Goal: Book appointment/travel/reservation: Book appointment/travel/reservation

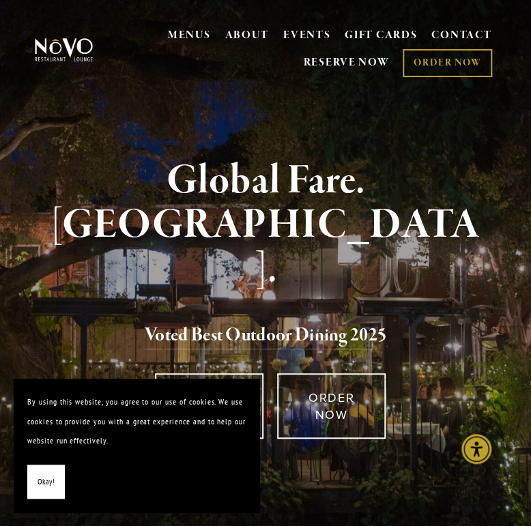
click at [35, 477] on button "Okay!" at bounding box center [46, 482] width 38 height 35
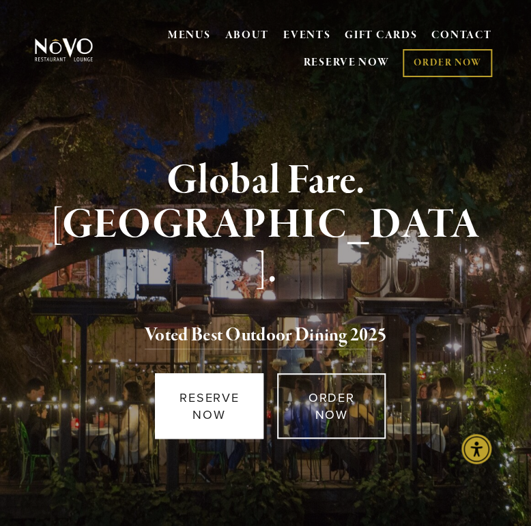
click at [204, 380] on link "RESERVE NOW" at bounding box center [209, 406] width 109 height 66
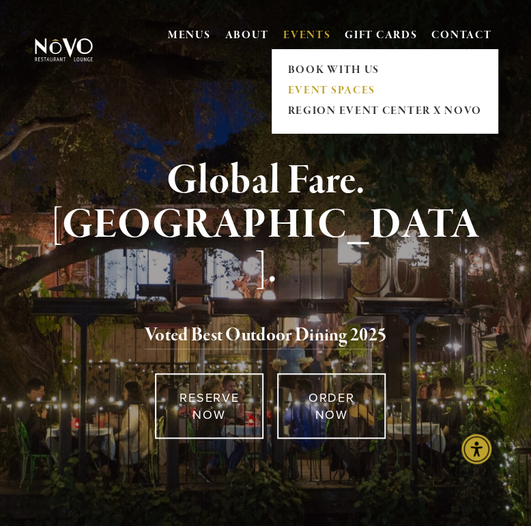
click at [313, 88] on link "EVENT SPACES" at bounding box center [384, 91] width 203 height 20
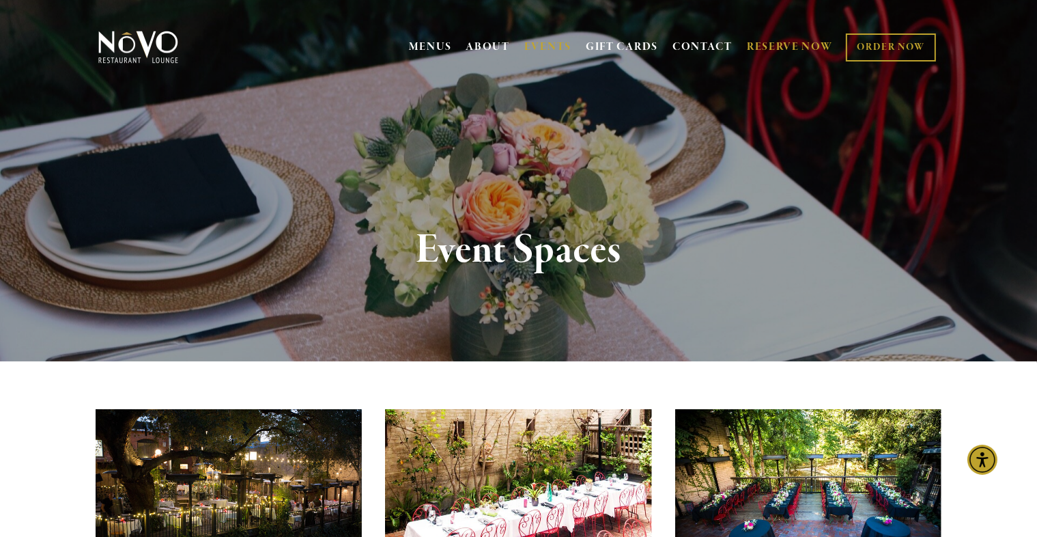
click at [530, 50] on link "RESERVE NOW" at bounding box center [790, 47] width 86 height 26
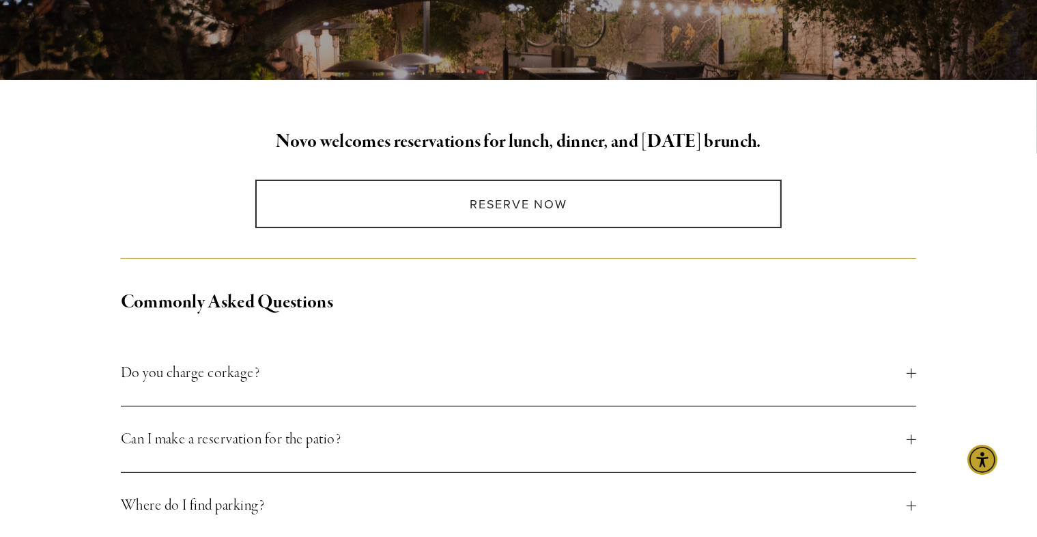
scroll to position [291, 0]
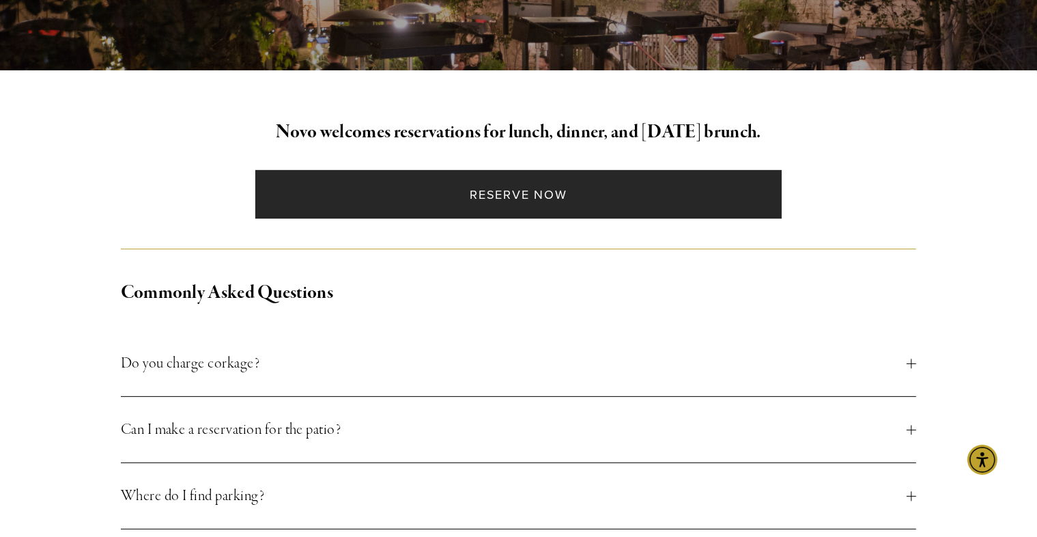
click at [516, 203] on link "Reserve Now" at bounding box center [518, 194] width 526 height 48
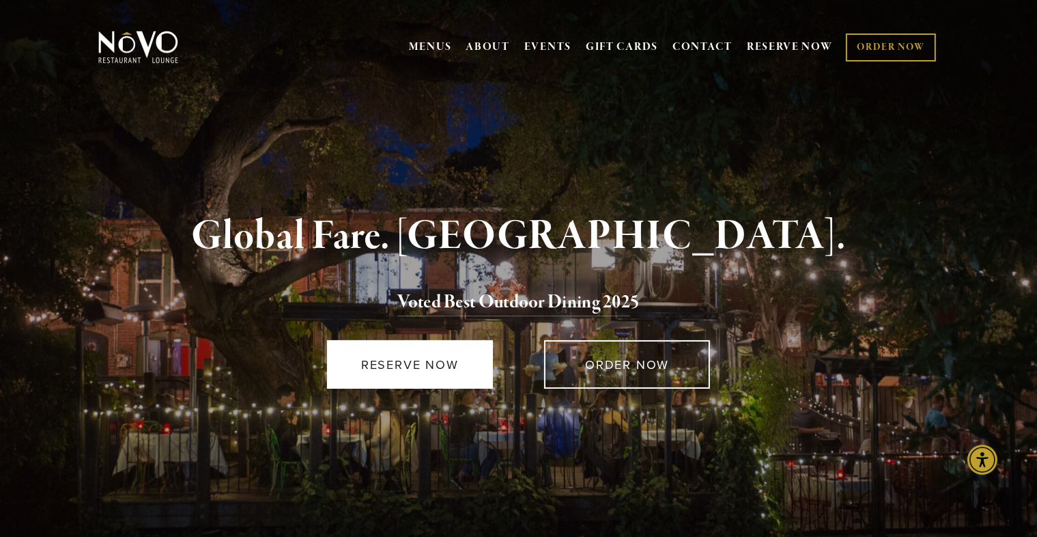
click at [404, 356] on link "RESERVE NOW" at bounding box center [410, 364] width 166 height 48
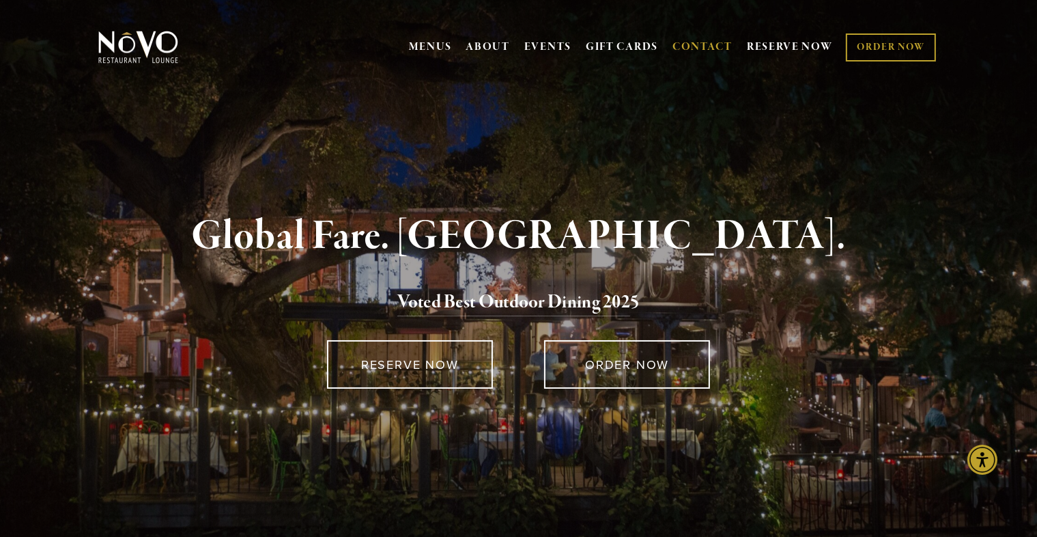
click at [530, 54] on link "CONTACT" at bounding box center [702, 47] width 60 height 26
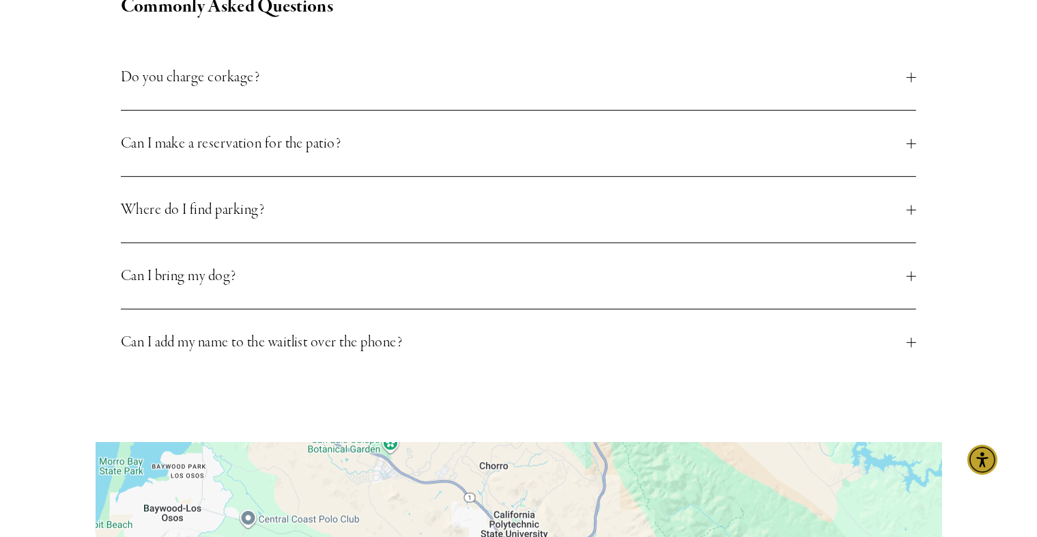
scroll to position [591, 0]
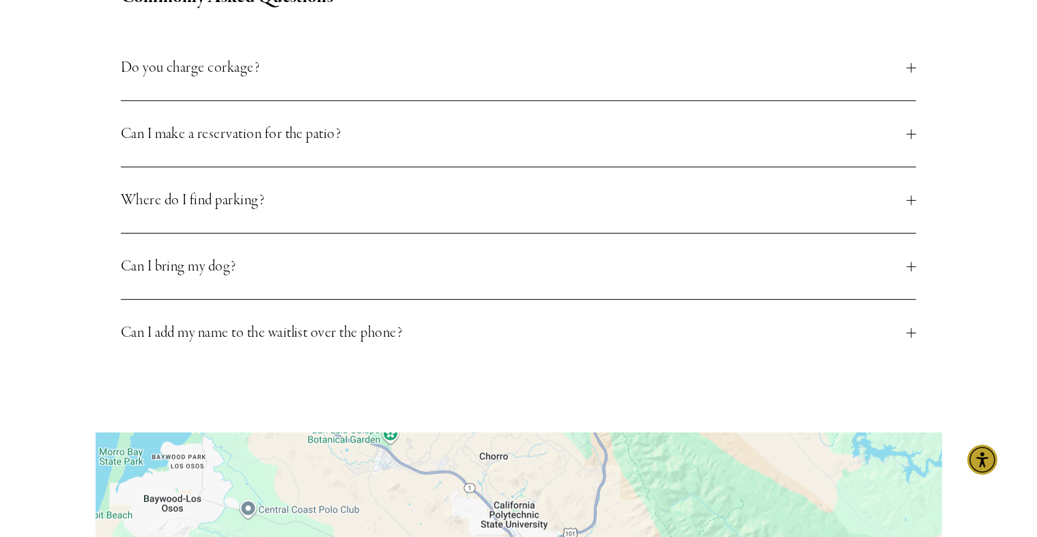
click at [460, 122] on span "Can I make a reservation for the patio?" at bounding box center [514, 134] width 786 height 25
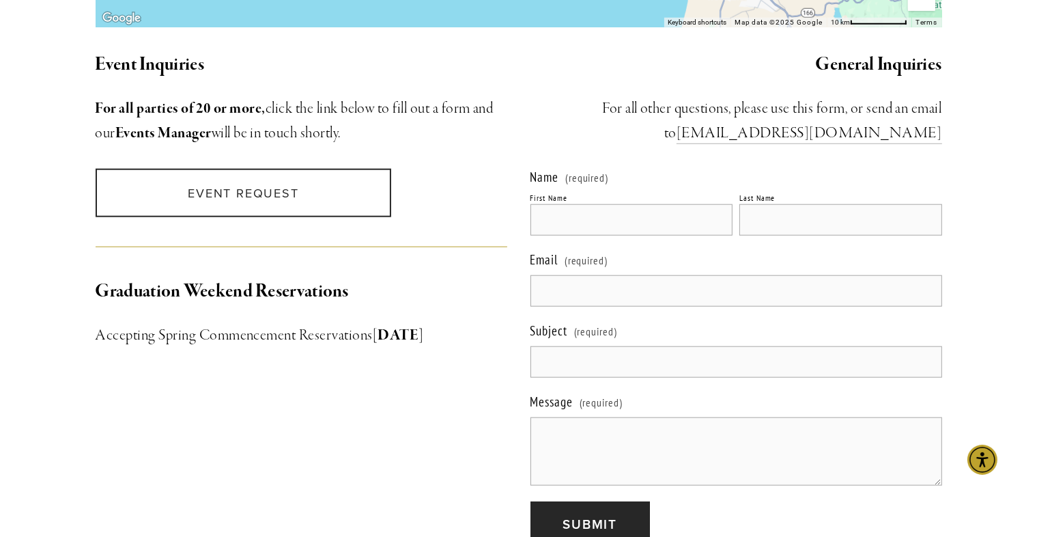
scroll to position [1389, 0]
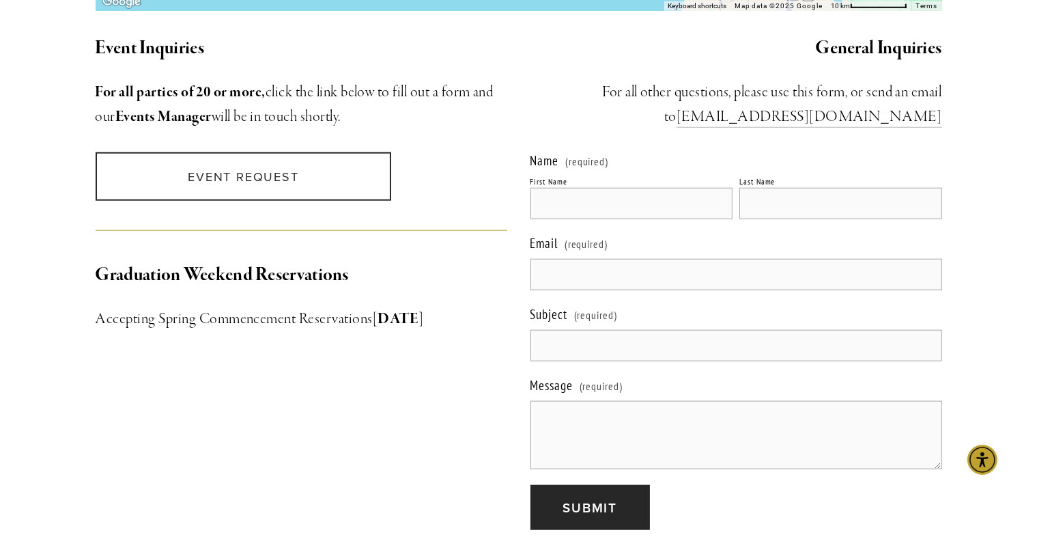
click at [577, 188] on input "First Name" at bounding box center [631, 203] width 203 height 31
type input "Karina"
type input "Vo"
click at [577, 188] on input "Karinai" at bounding box center [631, 203] width 203 height 31
type input "Karina"
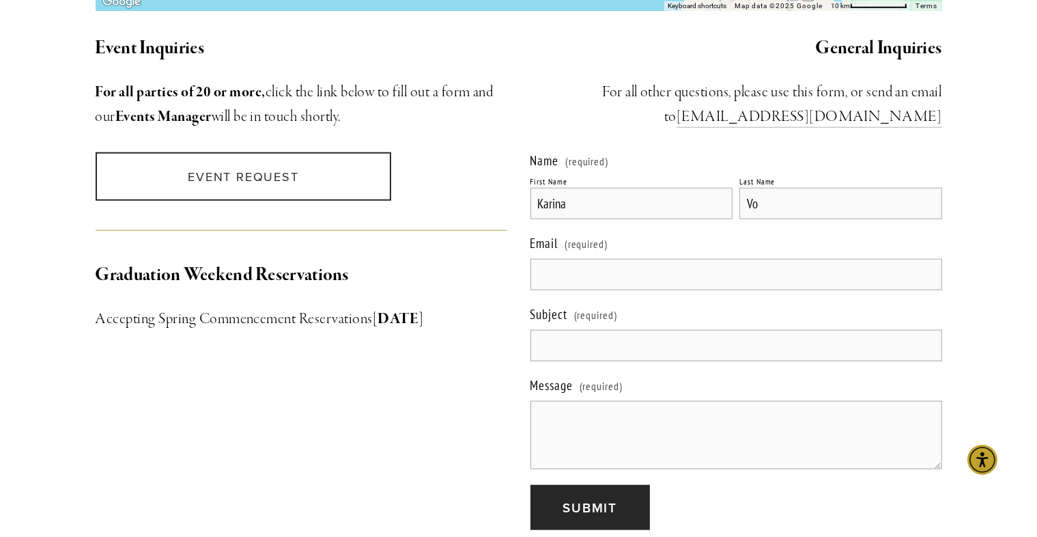
click at [758, 188] on input "Vo" at bounding box center [840, 203] width 203 height 31
type input "[PERSON_NAME]"
click at [692, 259] on input "Email (required)" at bounding box center [736, 274] width 412 height 31
type input "[PERSON_NAME][EMAIL_ADDRESS][DOMAIN_NAME]"
click at [655, 330] on input "Subject (required)" at bounding box center [736, 345] width 412 height 31
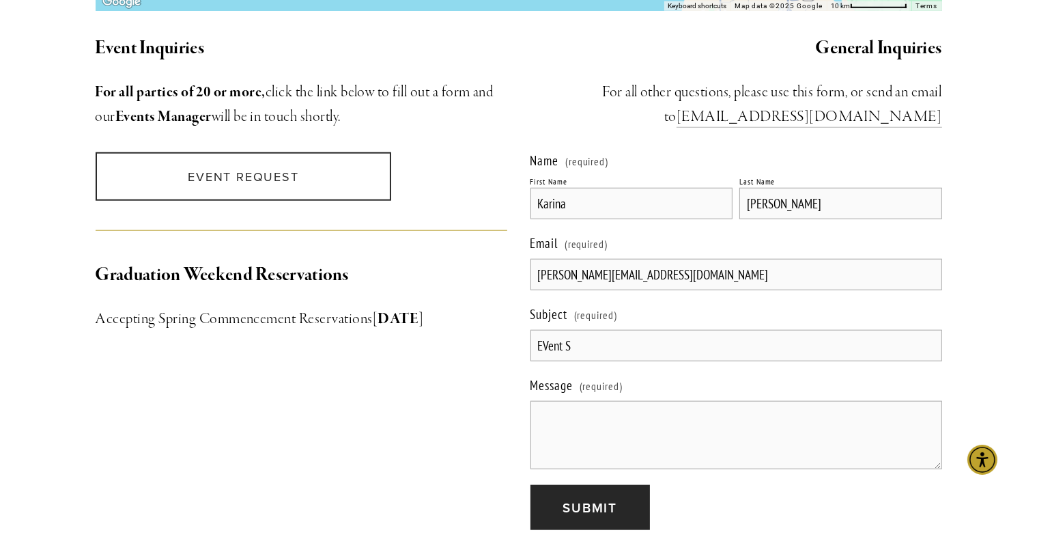
click at [655, 330] on input "EVent S" at bounding box center [736, 345] width 412 height 31
type input "E"
type input "Patio Reservation"
click at [625, 373] on label "Message (required)" at bounding box center [736, 386] width 412 height 27
click at [625, 401] on textarea "Message (required)" at bounding box center [736, 435] width 412 height 68
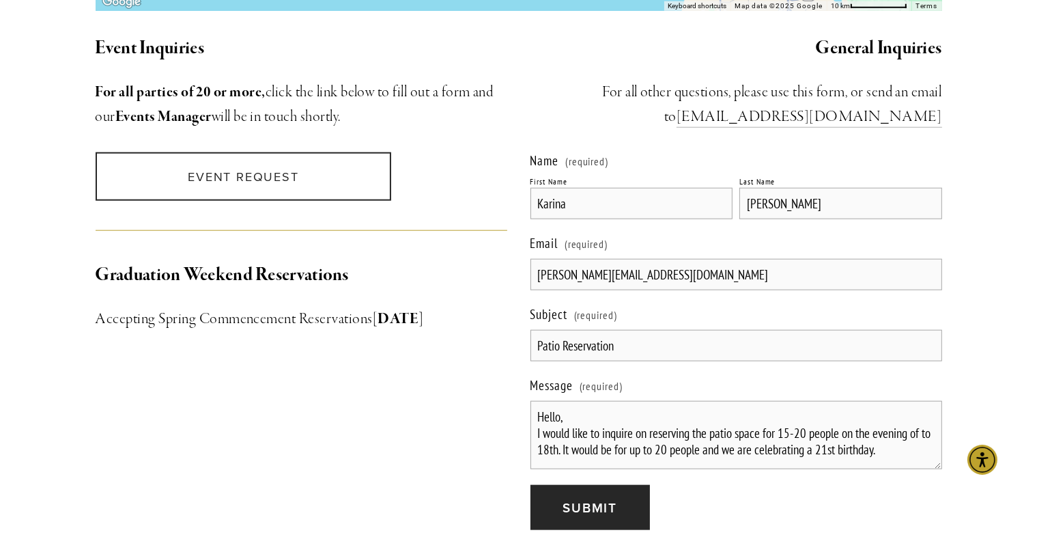
scroll to position [0, 0]
click at [917, 408] on textarea "Hello, I would like to inquire on reserving the patio space for 15-20 people on…" at bounding box center [736, 435] width 412 height 68
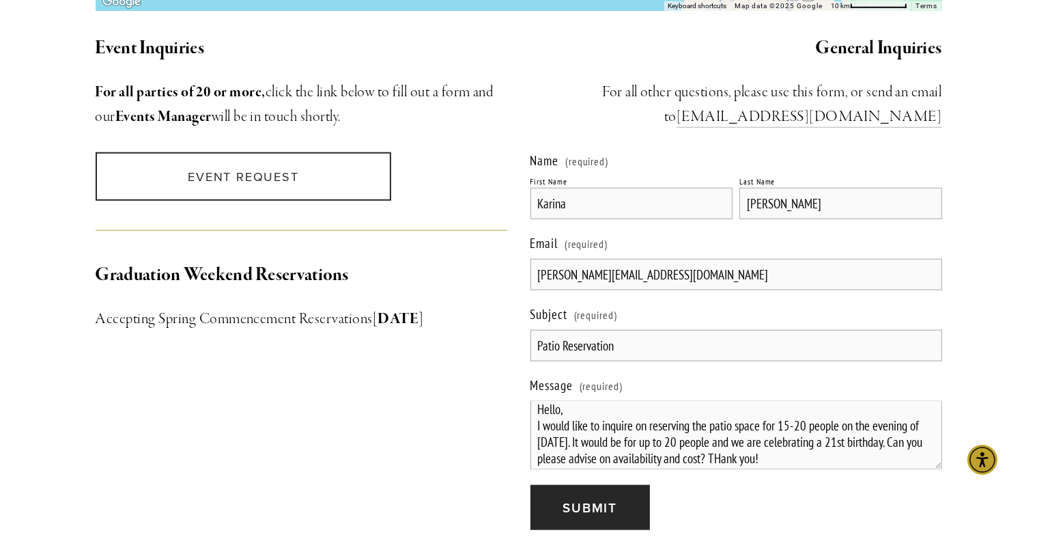
click at [806, 415] on textarea "Hello, I would like to inquire on reserving the patio space for 15-20 people on…" at bounding box center [736, 435] width 412 height 68
type textarea "Hello, I would like to inquire on reserving the patio space for 15-20 people on…"
click at [633, 485] on button "Submit Submit" at bounding box center [589, 508] width 119 height 46
